Goal: Transaction & Acquisition: Book appointment/travel/reservation

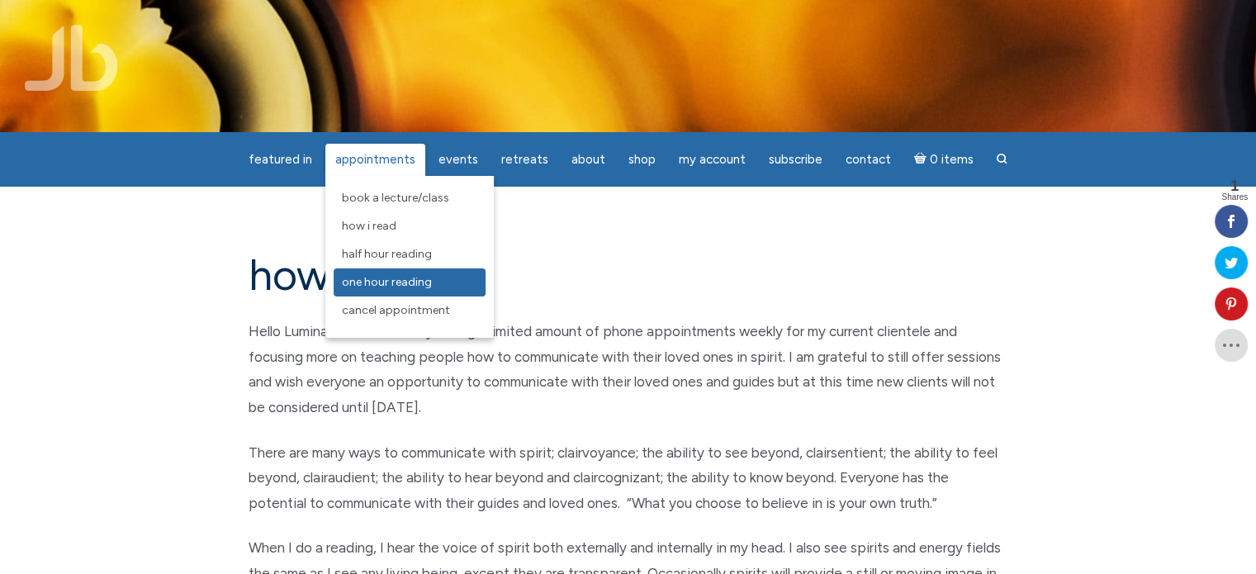
click at [382, 280] on span "One Hour Reading" at bounding box center [387, 282] width 90 height 14
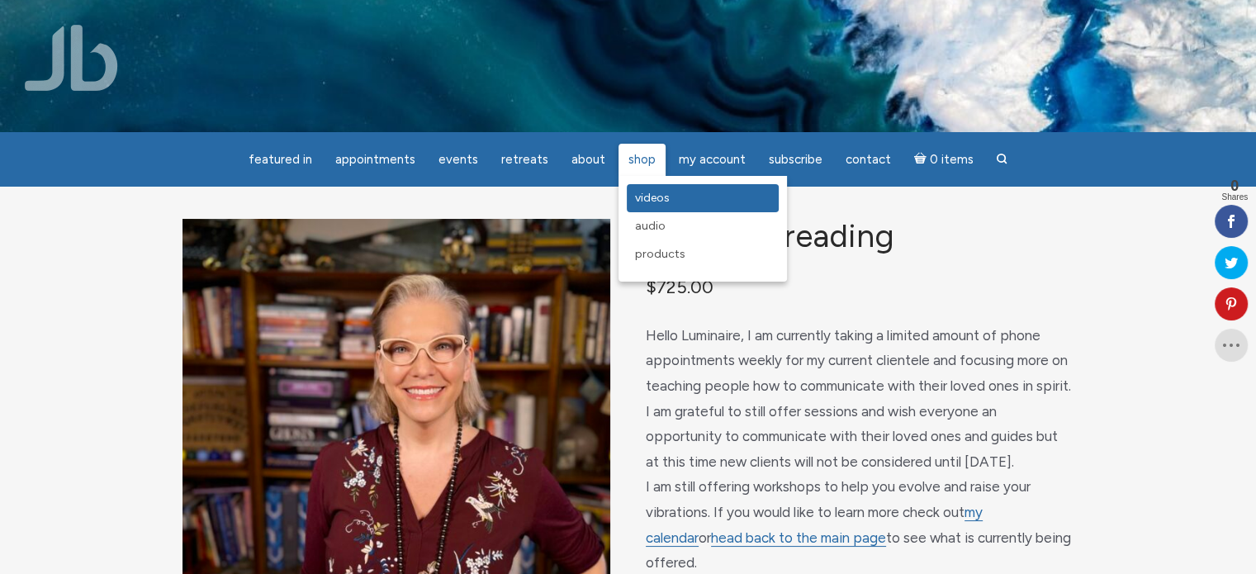
click at [648, 202] on span "Videos" at bounding box center [652, 198] width 35 height 14
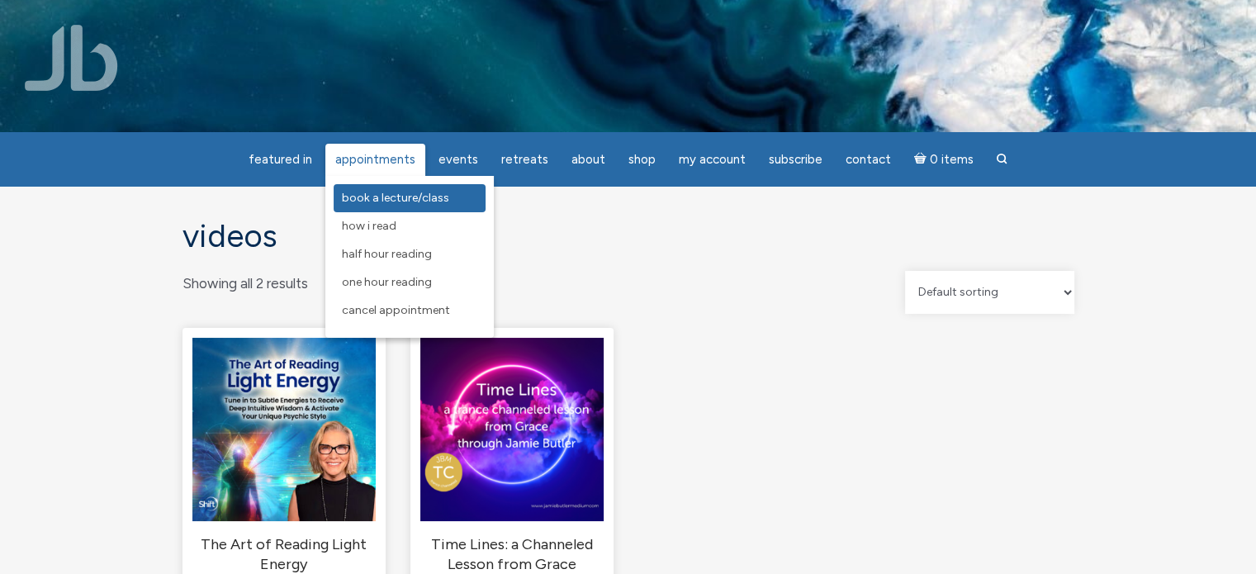
click at [380, 198] on span "Book a Lecture/Class" at bounding box center [395, 198] width 107 height 14
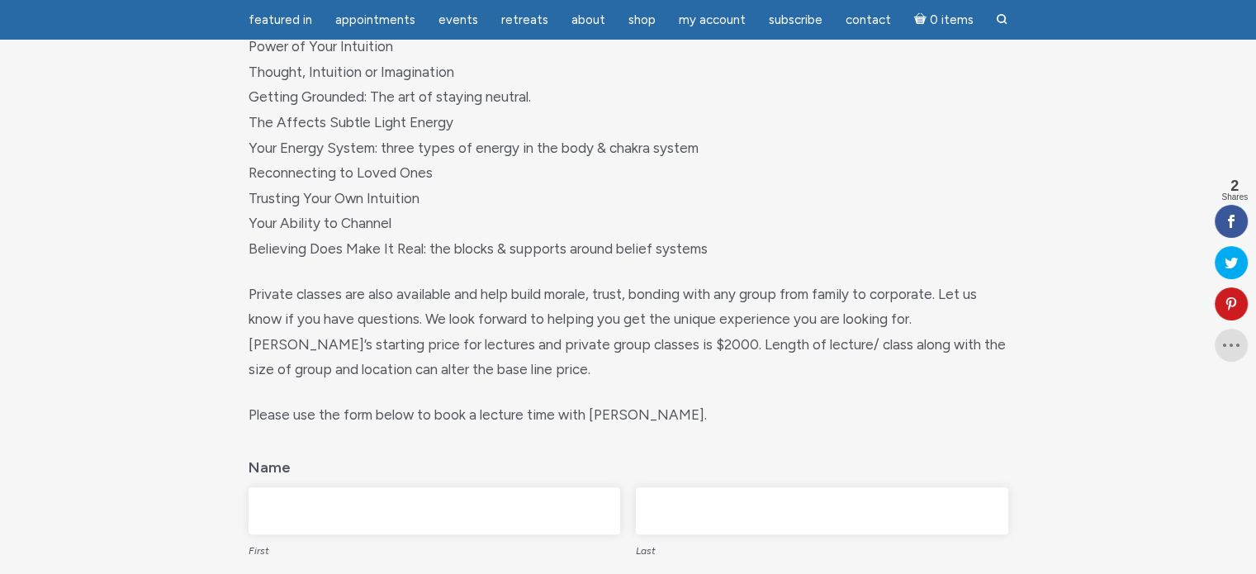
scroll to position [413, 0]
